Goal: Information Seeking & Learning: Learn about a topic

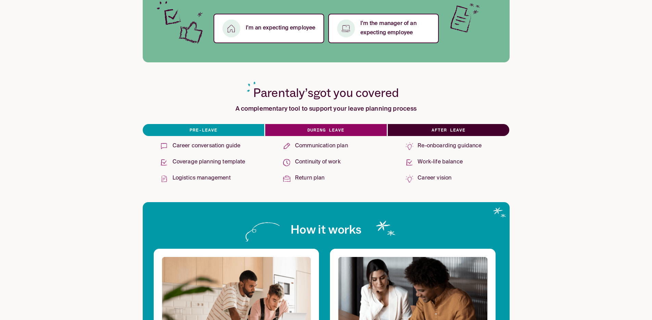
scroll to position [201, 0]
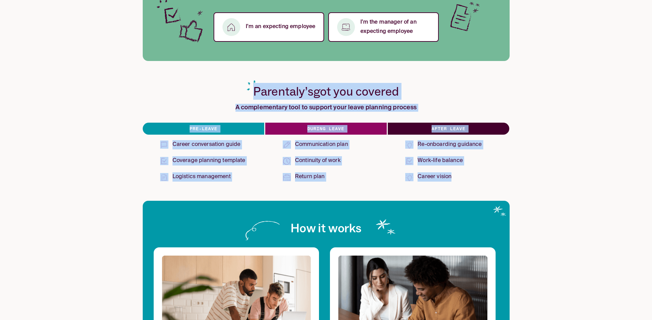
drag, startPoint x: 463, startPoint y: 180, endPoint x: 230, endPoint y: 66, distance: 258.7
drag, startPoint x: 240, startPoint y: 88, endPoint x: 346, endPoint y: 199, distance: 153.9
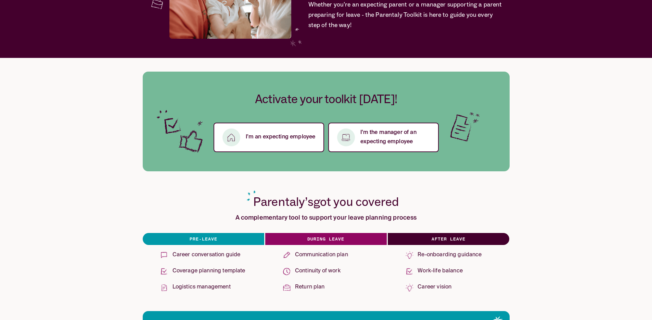
scroll to position [0, 0]
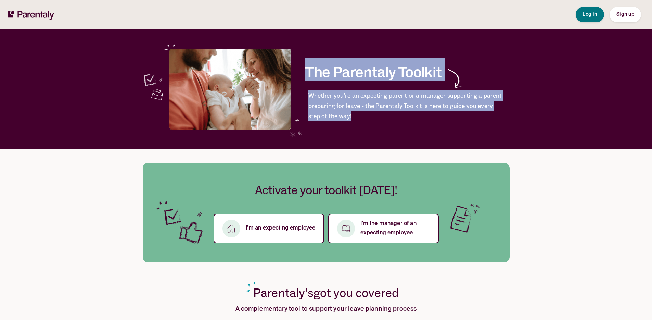
drag, startPoint x: 341, startPoint y: 117, endPoint x: 306, endPoint y: 70, distance: 59.0
click at [306, 70] on div "The Parentaly Toolkit Whether you’re an expecting parent or a manager supportin…" at bounding box center [407, 89] width 205 height 64
click at [306, 70] on h1 "The Parentaly Toolkit" at bounding box center [407, 68] width 205 height 22
drag, startPoint x: 306, startPoint y: 70, endPoint x: 354, endPoint y: 123, distance: 70.8
click at [354, 123] on div "The Parentaly Toolkit Whether you’re an expecting parent or a manager supportin…" at bounding box center [326, 88] width 367 height 119
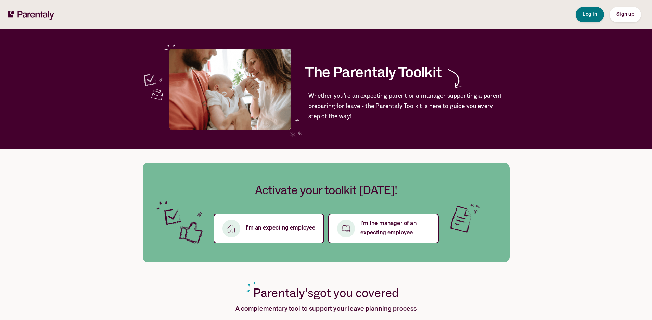
click at [344, 114] on span "Whether you’re an expecting parent or a manager supporting a parent preparing f…" at bounding box center [406, 105] width 196 height 31
